Goal: Navigation & Orientation: Understand site structure

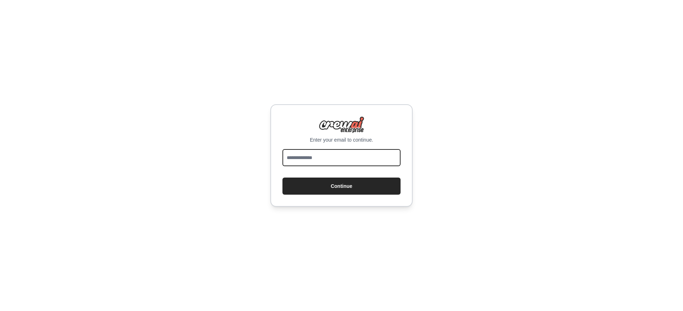
click at [312, 165] on input "email" at bounding box center [341, 157] width 118 height 17
type input "**********"
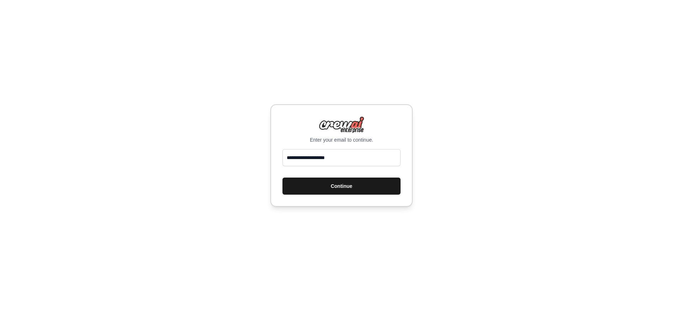
click at [336, 191] on button "Continue" at bounding box center [341, 185] width 118 height 17
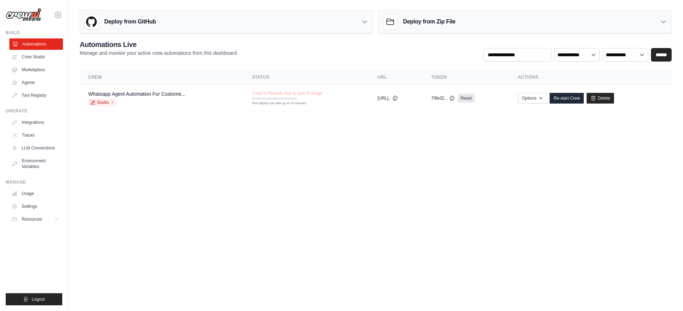
click at [44, 44] on link "Automations" at bounding box center [36, 43] width 54 height 11
click at [35, 55] on link "Crew Studio" at bounding box center [36, 56] width 54 height 11
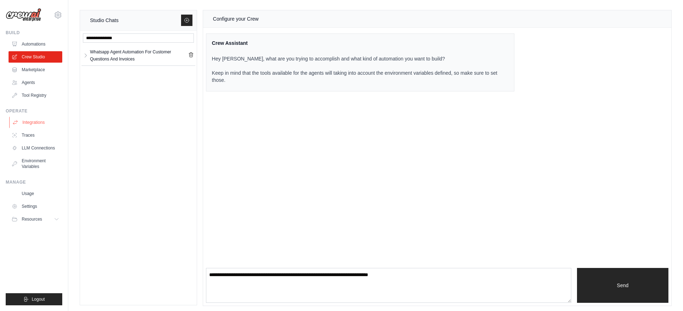
click at [29, 126] on link "Integrations" at bounding box center [36, 122] width 54 height 11
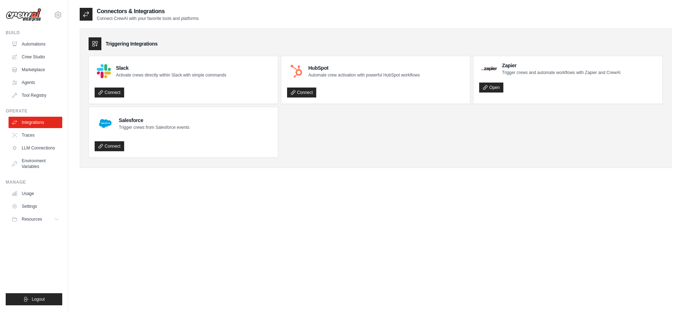
click at [29, 111] on div "Operate" at bounding box center [34, 111] width 57 height 6
click at [31, 100] on link "Tool Registry" at bounding box center [36, 95] width 54 height 11
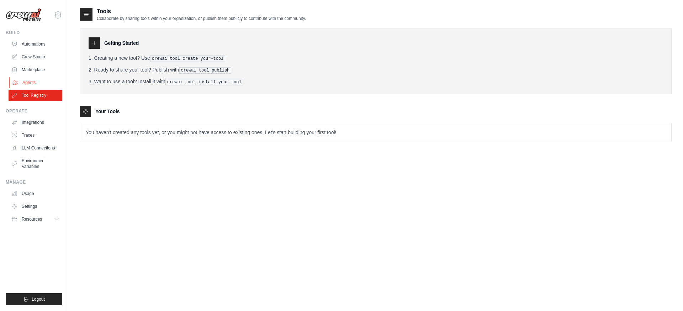
click at [31, 81] on link "Agents" at bounding box center [36, 82] width 54 height 11
